Goal: Find specific page/section: Find specific page/section

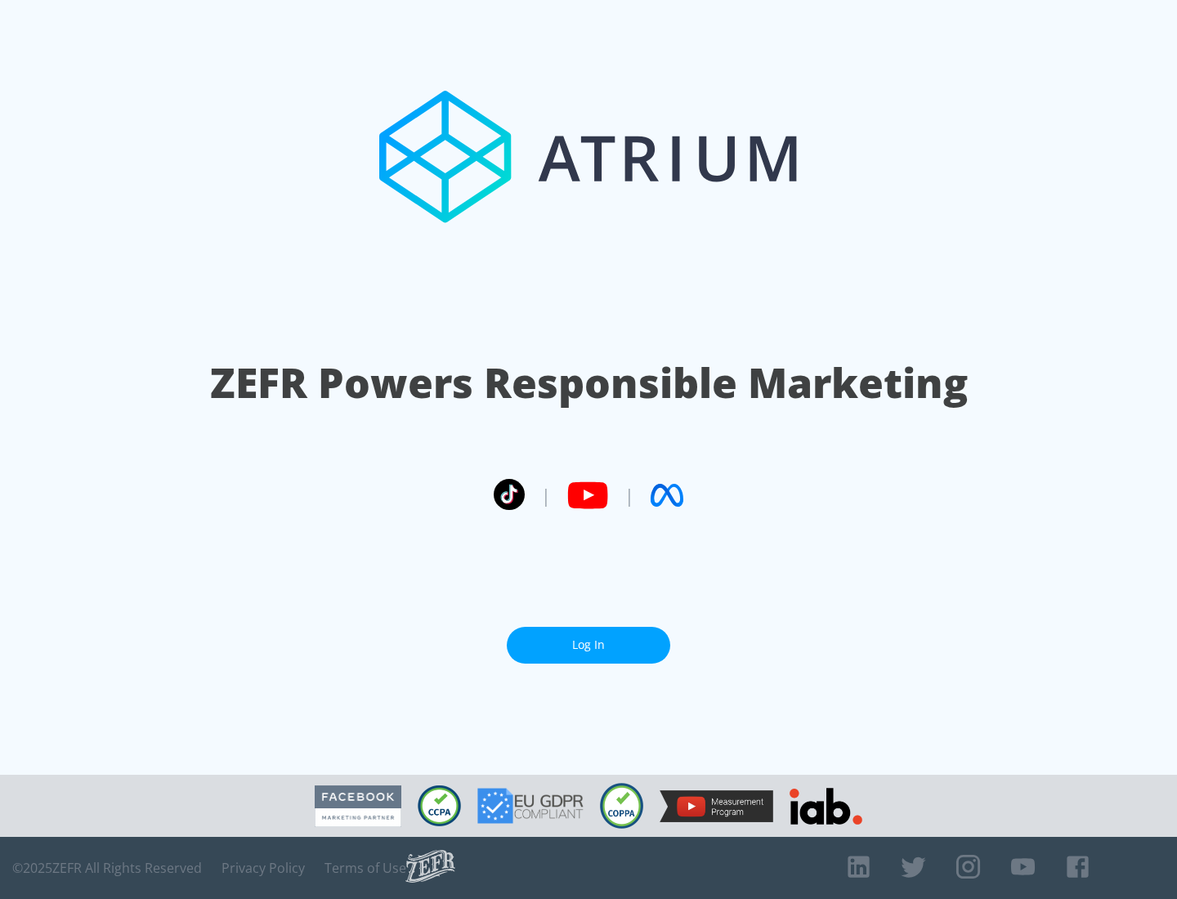
click at [589, 645] on link "Log In" at bounding box center [589, 645] width 164 height 37
